Goal: Find specific page/section: Find specific page/section

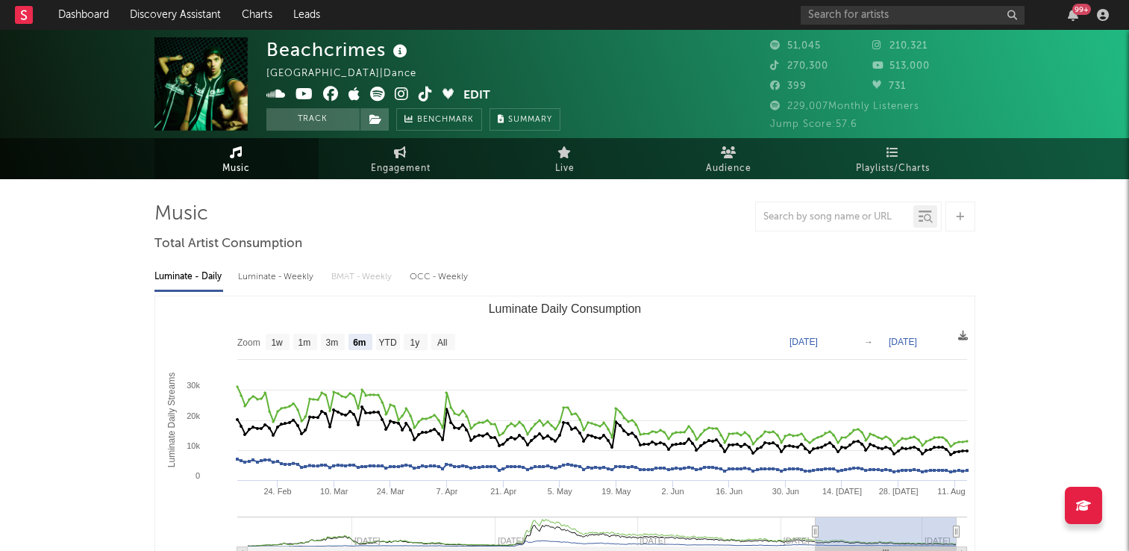
select select "6m"
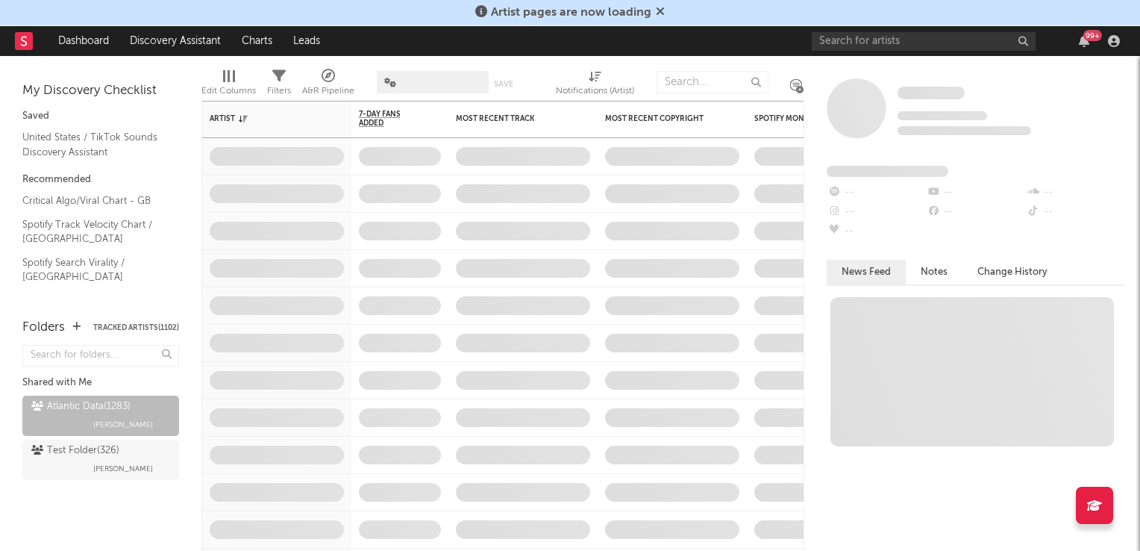
click at [658, 13] on icon at bounding box center [660, 11] width 9 height 12
